Goal: Find specific page/section: Find specific page/section

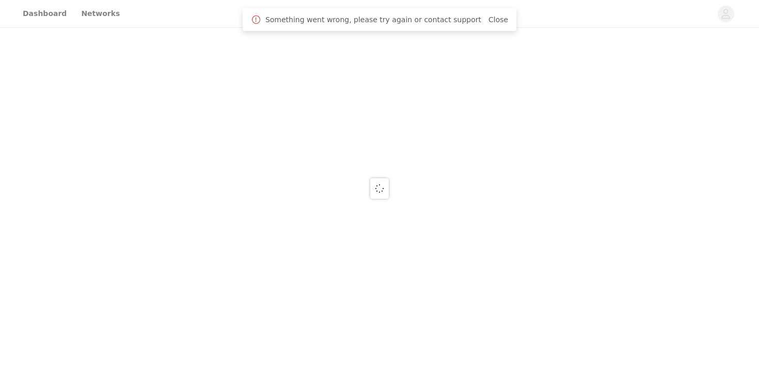
click at [37, 14] on div at bounding box center [379, 188] width 759 height 377
click at [42, 17] on div at bounding box center [379, 188] width 759 height 377
click at [49, 10] on div at bounding box center [379, 188] width 759 height 377
